Goal: Task Accomplishment & Management: Manage account settings

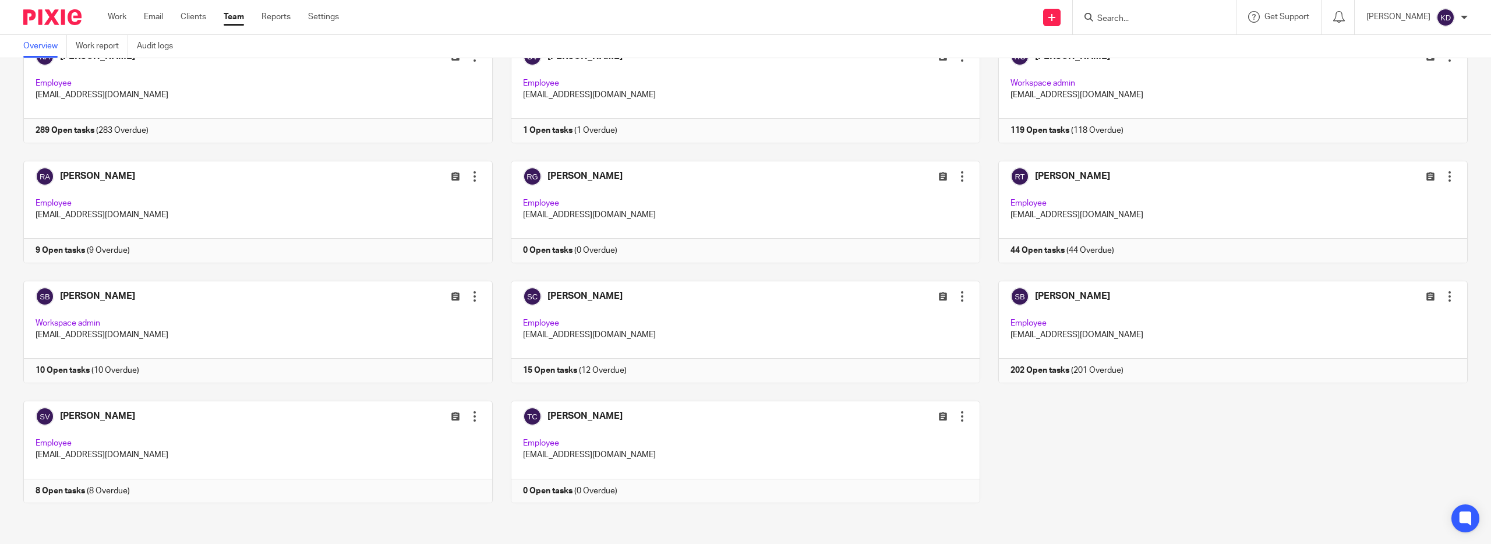
scroll to position [1416, 0]
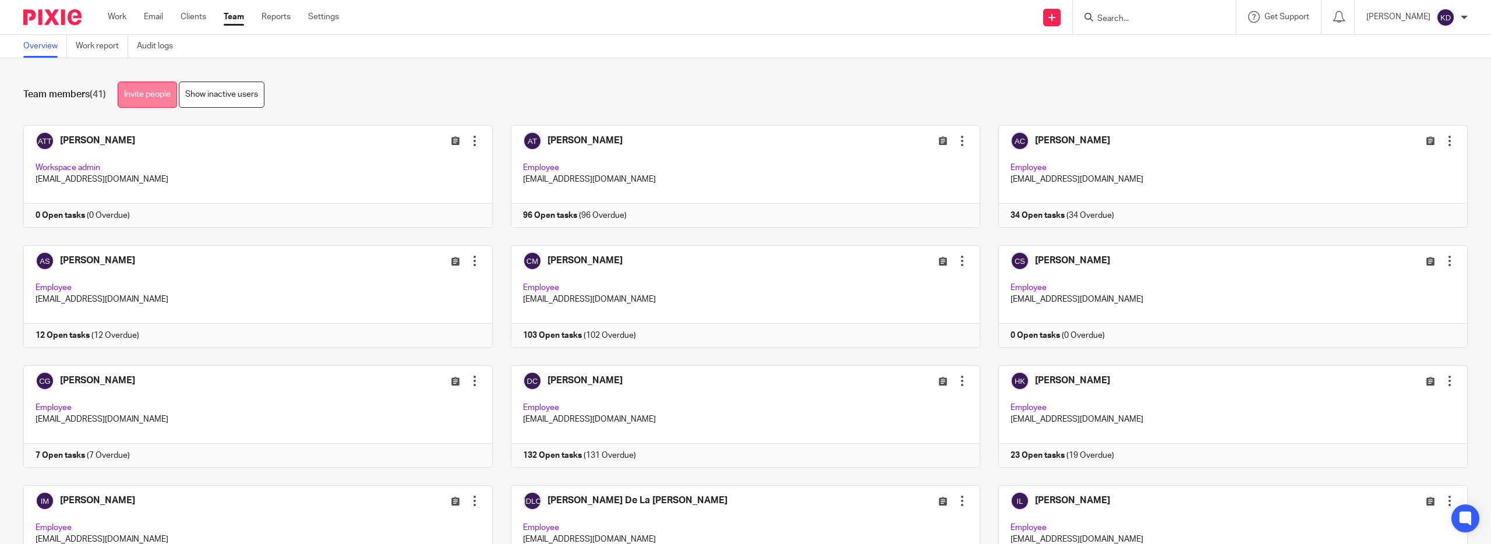
click at [177, 91] on link "Invite people" at bounding box center [147, 95] width 59 height 26
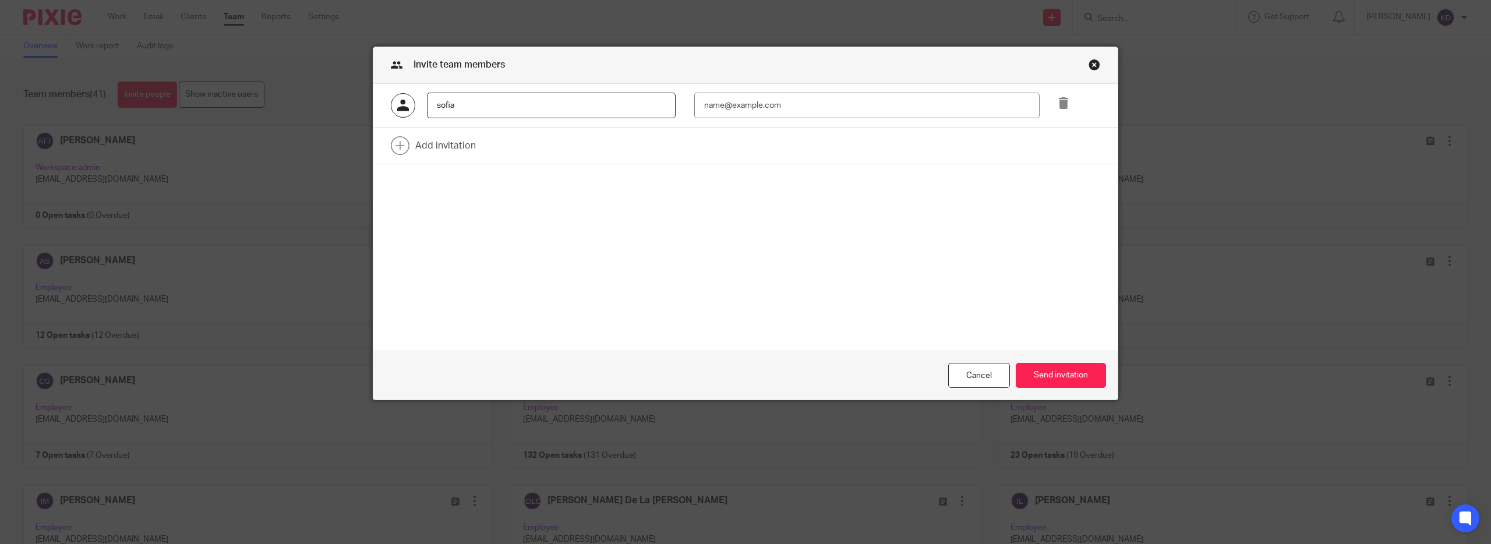
type input "[PERSON_NAME]"
click at [759, 112] on input "email" at bounding box center [866, 106] width 345 height 26
type input "a"
type input "[EMAIL_ADDRESS][DOMAIN_NAME]"
click at [1068, 379] on button "Send invitation" at bounding box center [1061, 375] width 90 height 25
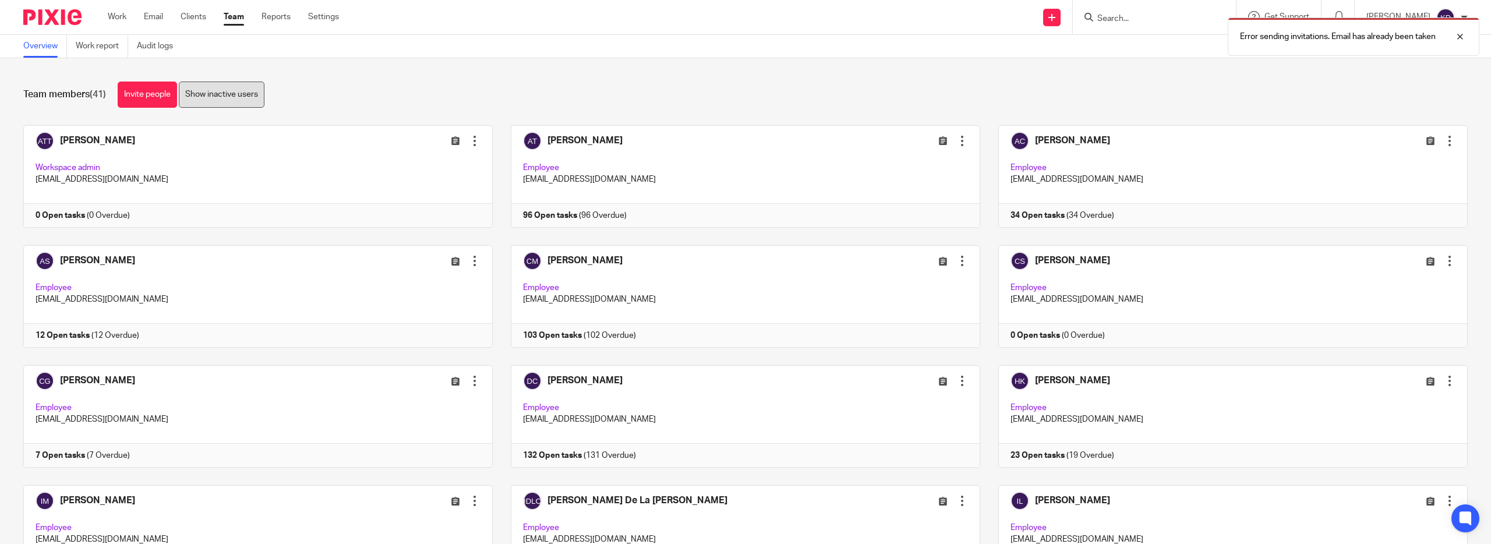
click at [261, 93] on link "Show inactive users" at bounding box center [222, 95] width 86 height 26
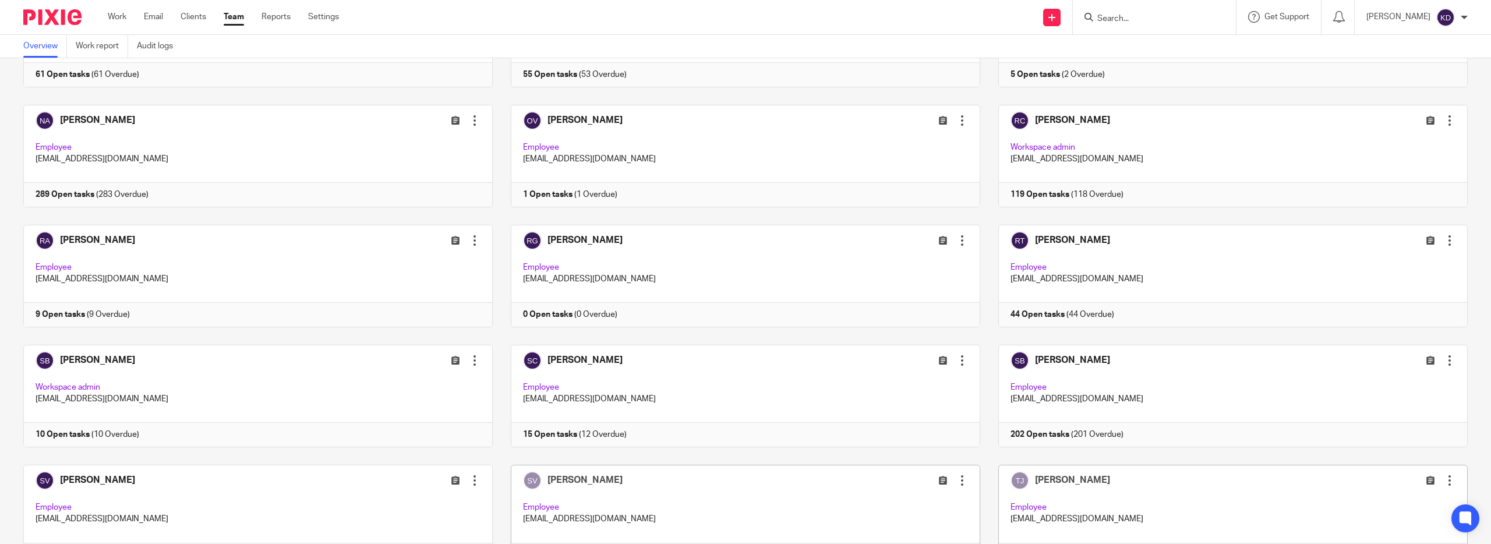
scroll to position [1545, 0]
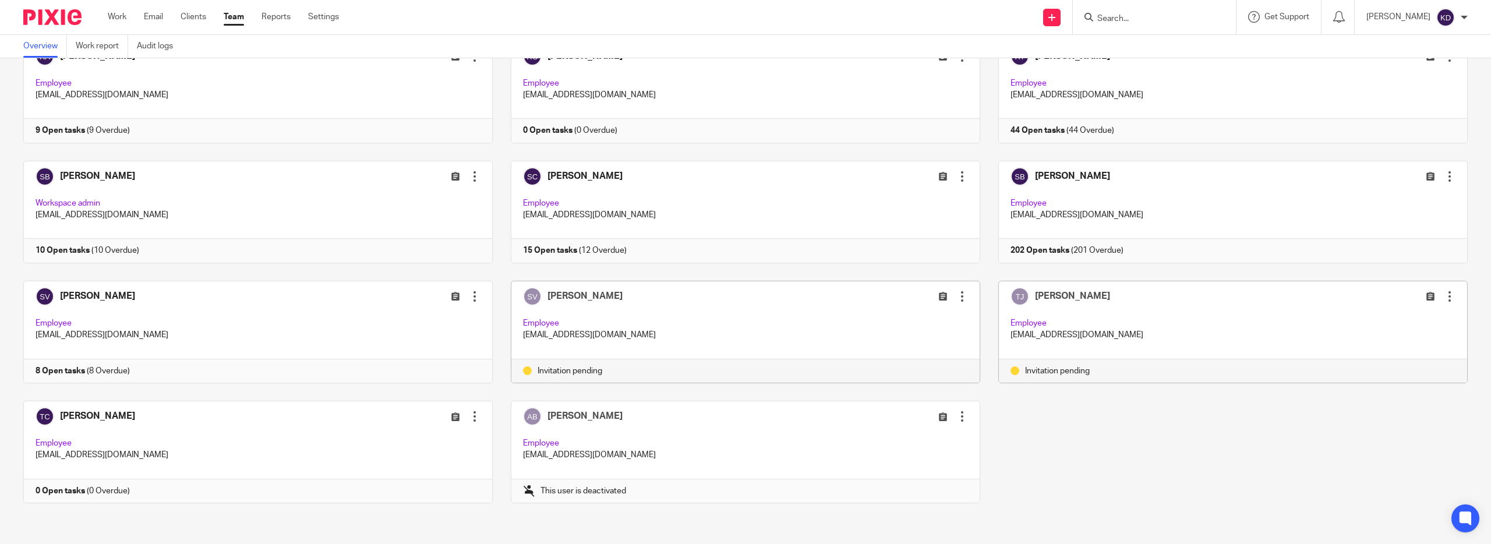
click at [959, 291] on div at bounding box center [962, 297] width 12 height 12
click at [932, 328] on span "Resend invitation" at bounding box center [917, 324] width 63 height 8
